Goal: Transaction & Acquisition: Purchase product/service

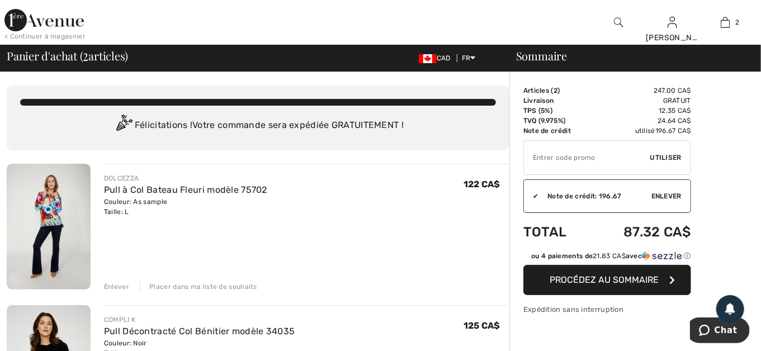
click at [596, 282] on span "Procédez au sommaire" at bounding box center [604, 279] width 109 height 11
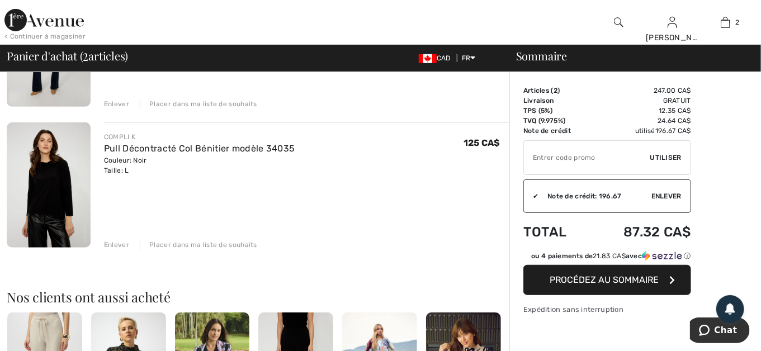
scroll to position [167, 0]
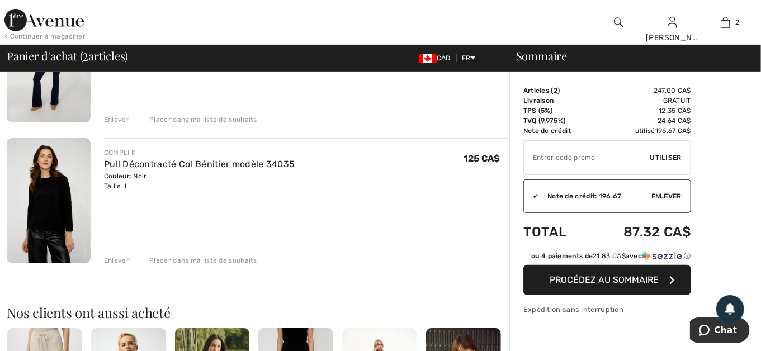
click at [618, 278] on span "Procédez au sommaire" at bounding box center [604, 279] width 109 height 11
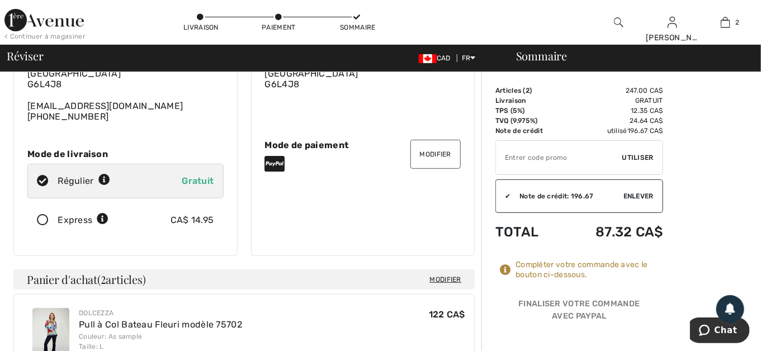
scroll to position [112, 0]
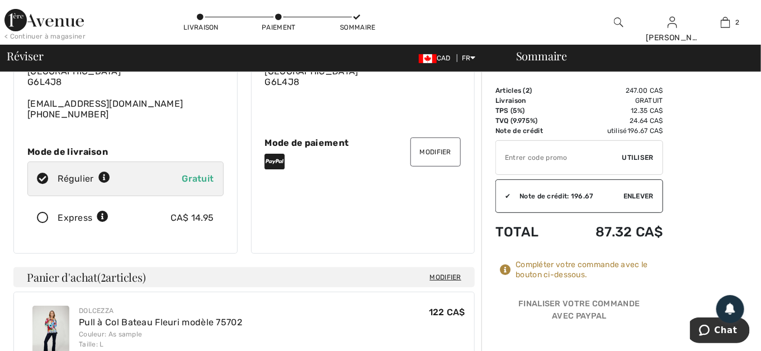
click at [442, 138] on button "Modifier" at bounding box center [435, 152] width 50 height 29
